Goal: Information Seeking & Learning: Learn about a topic

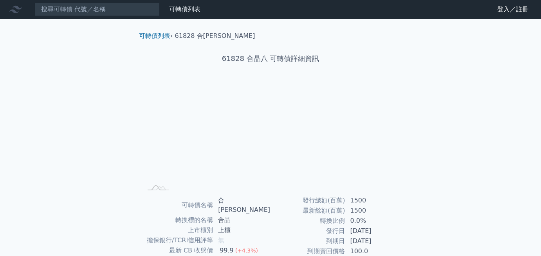
scroll to position [106, 0]
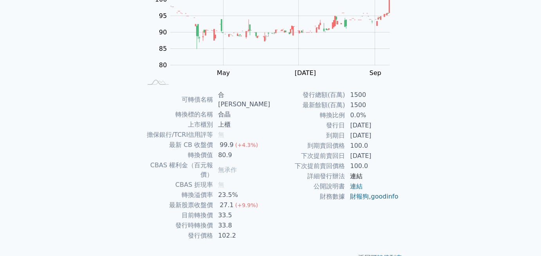
click at [362, 175] on link "連結" at bounding box center [356, 176] width 13 height 7
drag, startPoint x: 233, startPoint y: 199, endPoint x: 219, endPoint y: 199, distance: 14.9
click at [219, 211] on td "33.5" at bounding box center [241, 216] width 57 height 10
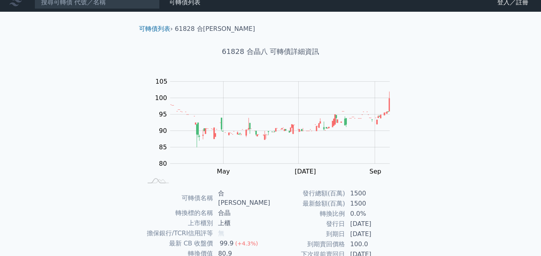
scroll to position [0, 0]
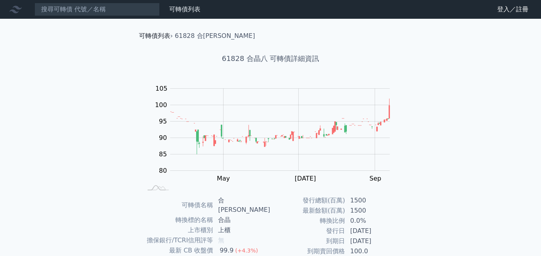
click at [161, 36] on link "可轉債列表" at bounding box center [154, 35] width 31 height 7
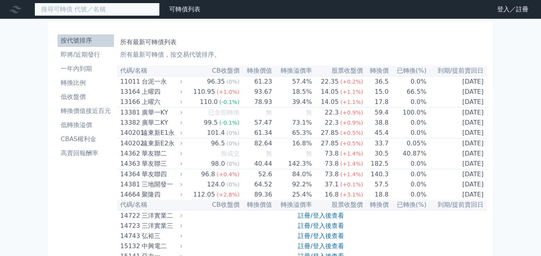
click at [130, 10] on input at bounding box center [96, 9] width 125 height 13
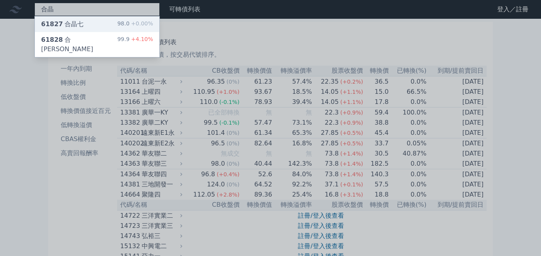
type input "合晶"
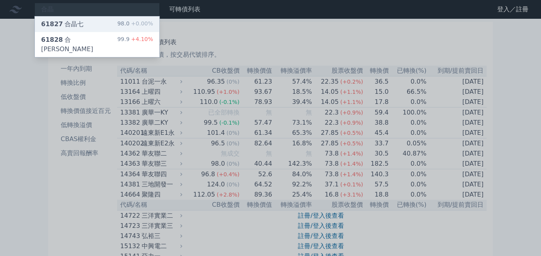
click at [111, 22] on div "61827 合晶七 98.0 +0.00%" at bounding box center [97, 24] width 125 height 16
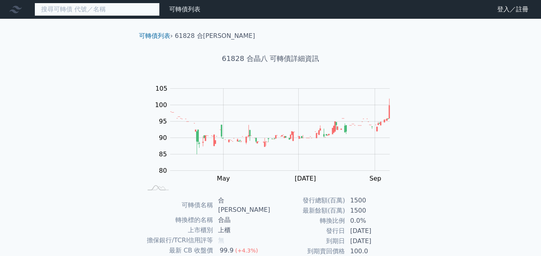
drag, startPoint x: 58, startPoint y: 9, endPoint x: 56, endPoint y: 5, distance: 4.0
click at [58, 8] on input at bounding box center [96, 9] width 125 height 13
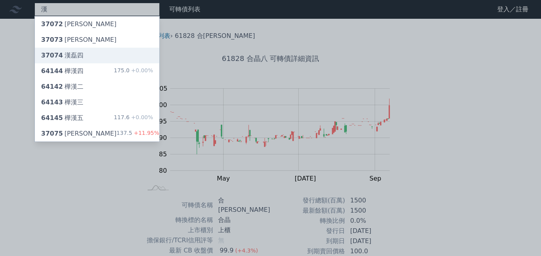
type input "漢"
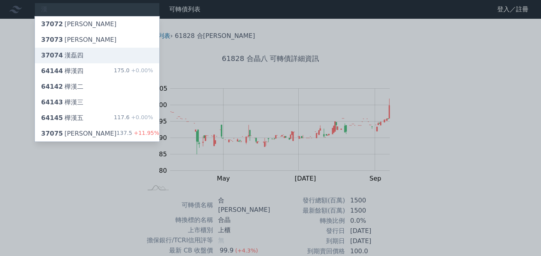
click at [81, 58] on div "37074 漢磊四" at bounding box center [97, 56] width 125 height 16
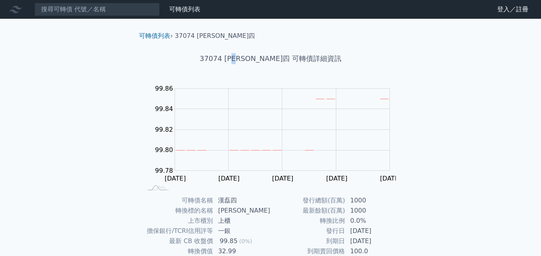
drag, startPoint x: 265, startPoint y: 58, endPoint x: 258, endPoint y: 58, distance: 6.7
click at [258, 58] on h1 "37074 漢磊四 可轉債詳細資訊" at bounding box center [271, 58] width 276 height 11
drag, startPoint x: 245, startPoint y: 58, endPoint x: 263, endPoint y: 61, distance: 18.4
click at [263, 61] on h1 "37074 漢磊四 可轉債詳細資訊" at bounding box center [271, 58] width 276 height 11
copy h1 "漢磊四"
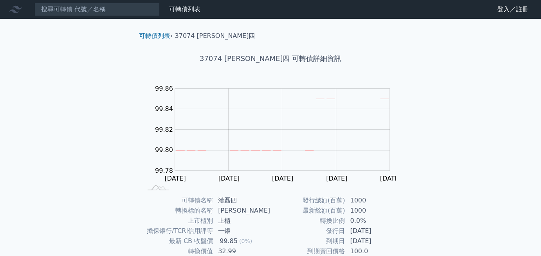
click at [87, 16] on nav "可轉債列表 財務數據 可轉債列表 財務數據 登入／註冊 登入／註冊" at bounding box center [270, 9] width 541 height 19
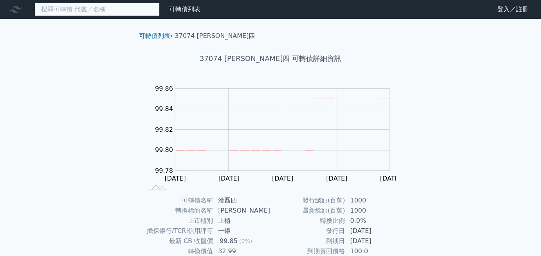
click at [84, 12] on input at bounding box center [96, 9] width 125 height 13
paste input "漢磊四"
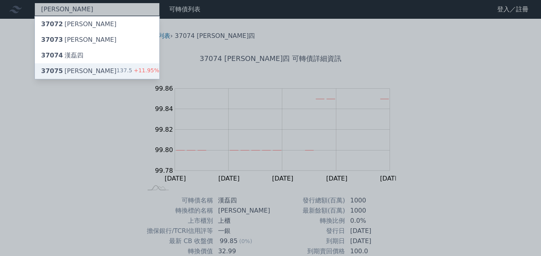
type input "漢磊"
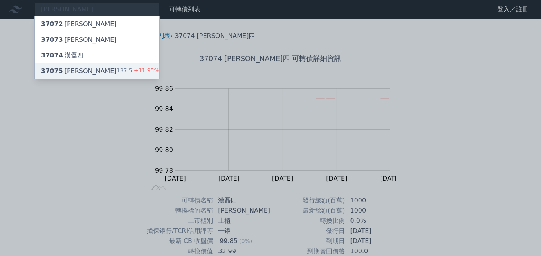
click at [96, 71] on div "37075 漢磊五 137.5 +11.95%" at bounding box center [97, 71] width 125 height 16
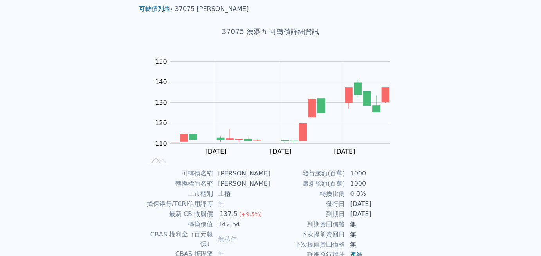
scroll to position [39, 0]
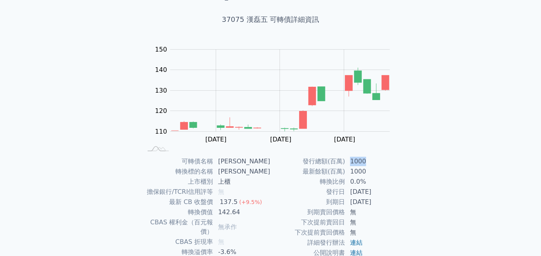
drag, startPoint x: 366, startPoint y: 160, endPoint x: 349, endPoint y: 161, distance: 17.6
click at [349, 161] on td "1000" at bounding box center [372, 162] width 54 height 10
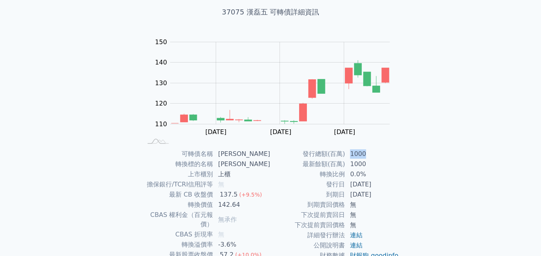
scroll to position [106, 0]
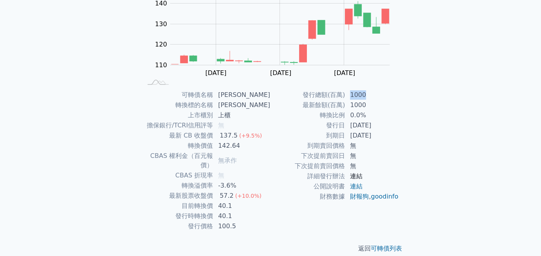
click at [354, 175] on link "連結" at bounding box center [356, 176] width 13 height 7
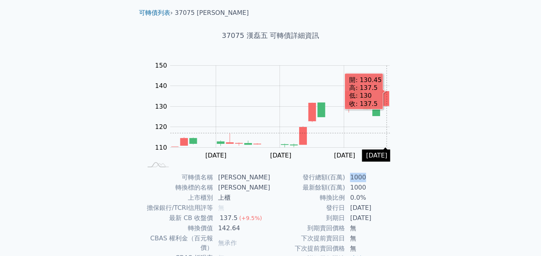
scroll to position [0, 0]
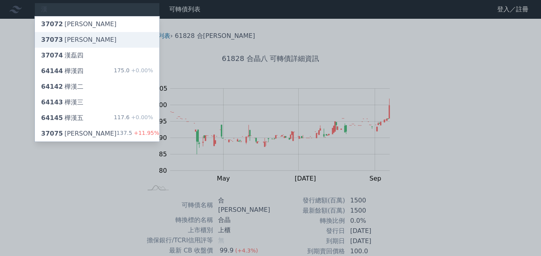
click at [88, 37] on div "37073 漢磊三" at bounding box center [97, 40] width 125 height 16
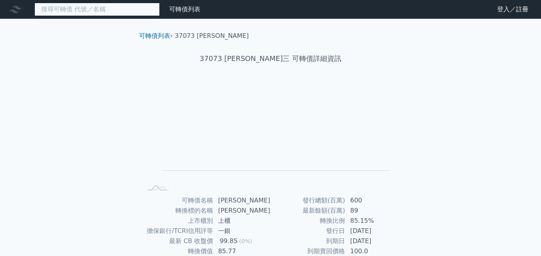
click at [61, 10] on input at bounding box center [96, 9] width 125 height 13
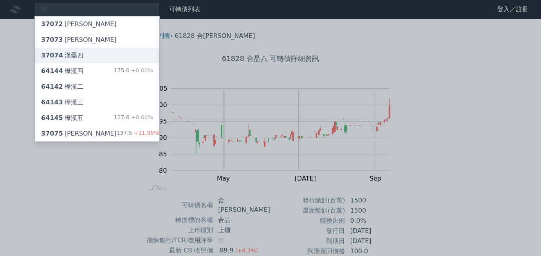
click at [95, 62] on div "37074 漢磊四" at bounding box center [97, 56] width 125 height 16
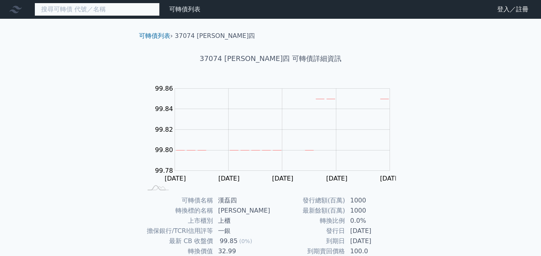
click at [130, 10] on input at bounding box center [96, 9] width 125 height 13
type input "點"
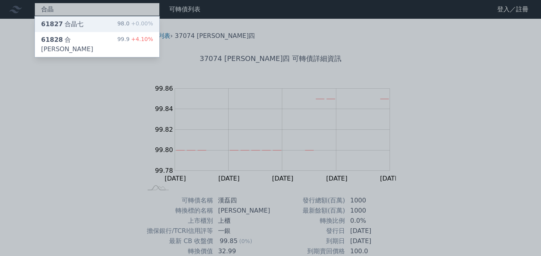
type input "合晶"
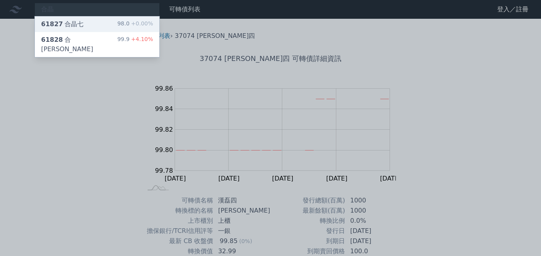
click at [123, 27] on div "98.0 +0.00%" at bounding box center [135, 24] width 36 height 9
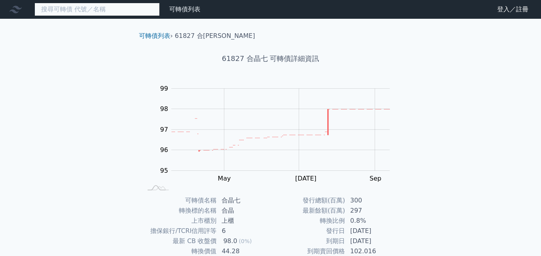
click at [109, 11] on input at bounding box center [96, 9] width 125 height 13
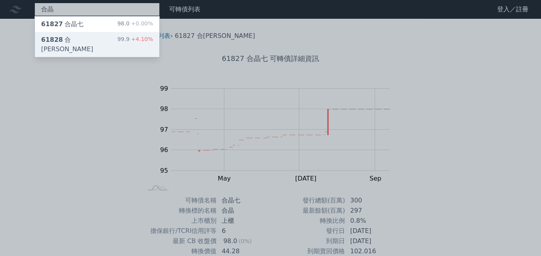
type input "合晶"
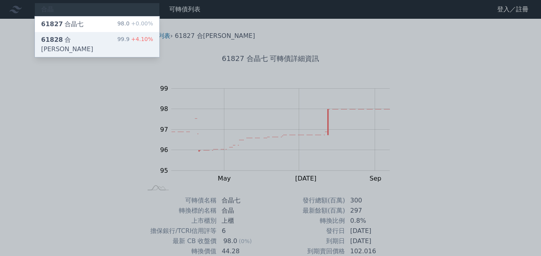
click at [88, 42] on div "61828 合晶八 99.9 +4.10%" at bounding box center [97, 44] width 125 height 25
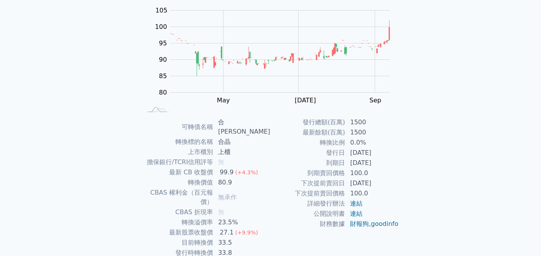
scroll to position [106, 0]
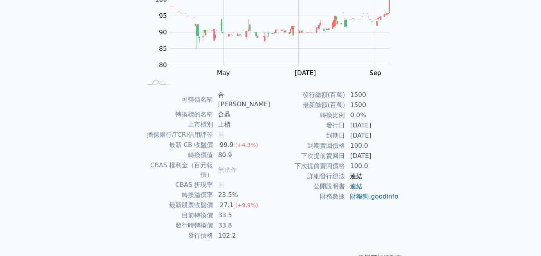
click at [357, 177] on link "連結" at bounding box center [356, 176] width 13 height 7
drag, startPoint x: 237, startPoint y: 208, endPoint x: 222, endPoint y: 208, distance: 14.5
click at [222, 221] on td "33.8" at bounding box center [241, 226] width 57 height 10
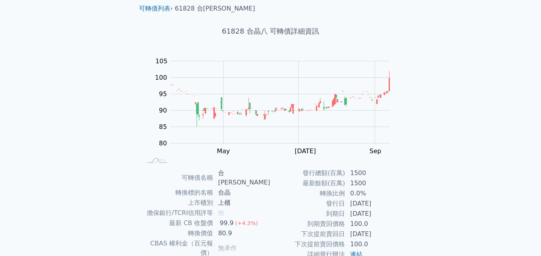
scroll to position [0, 0]
